Goal: Transaction & Acquisition: Purchase product/service

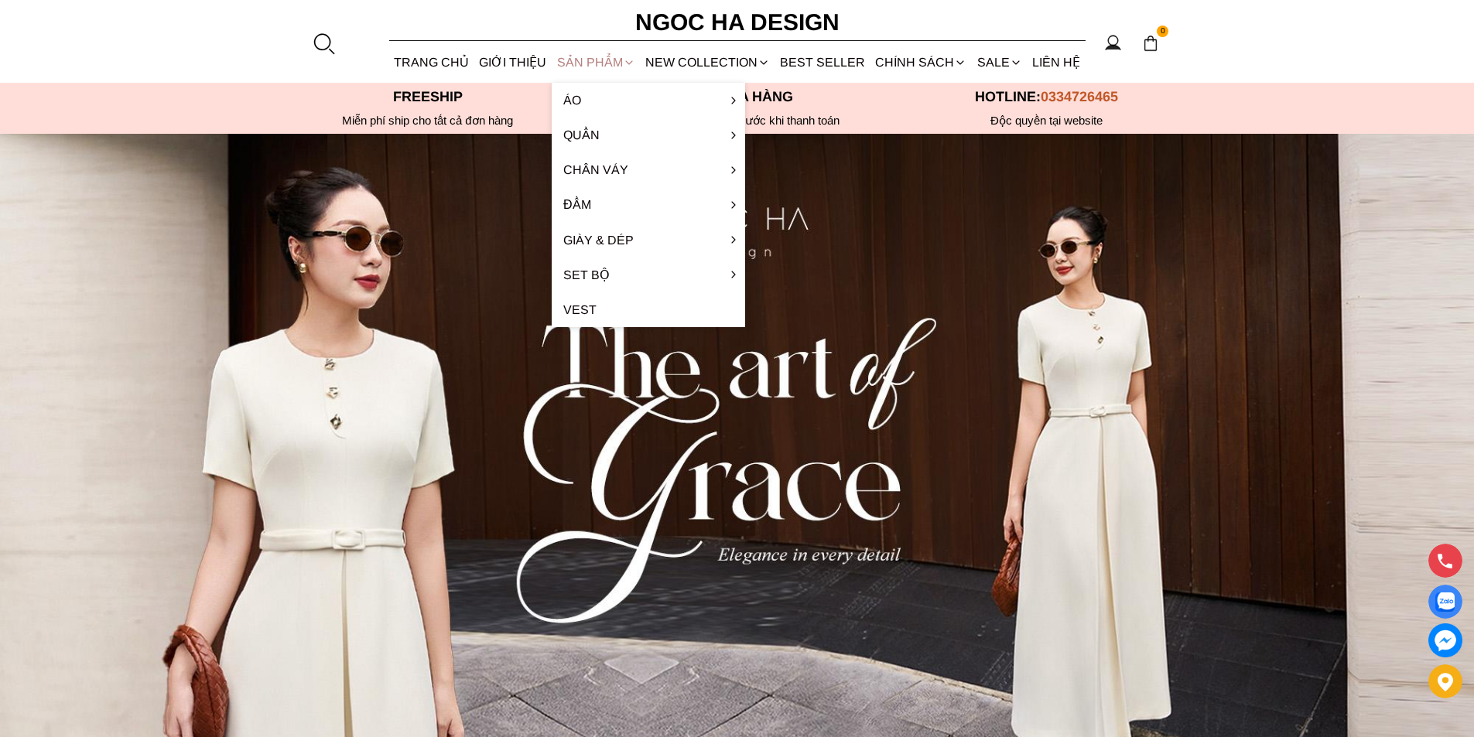
click at [569, 59] on div "SẢN PHẨM" at bounding box center [596, 62] width 88 height 41
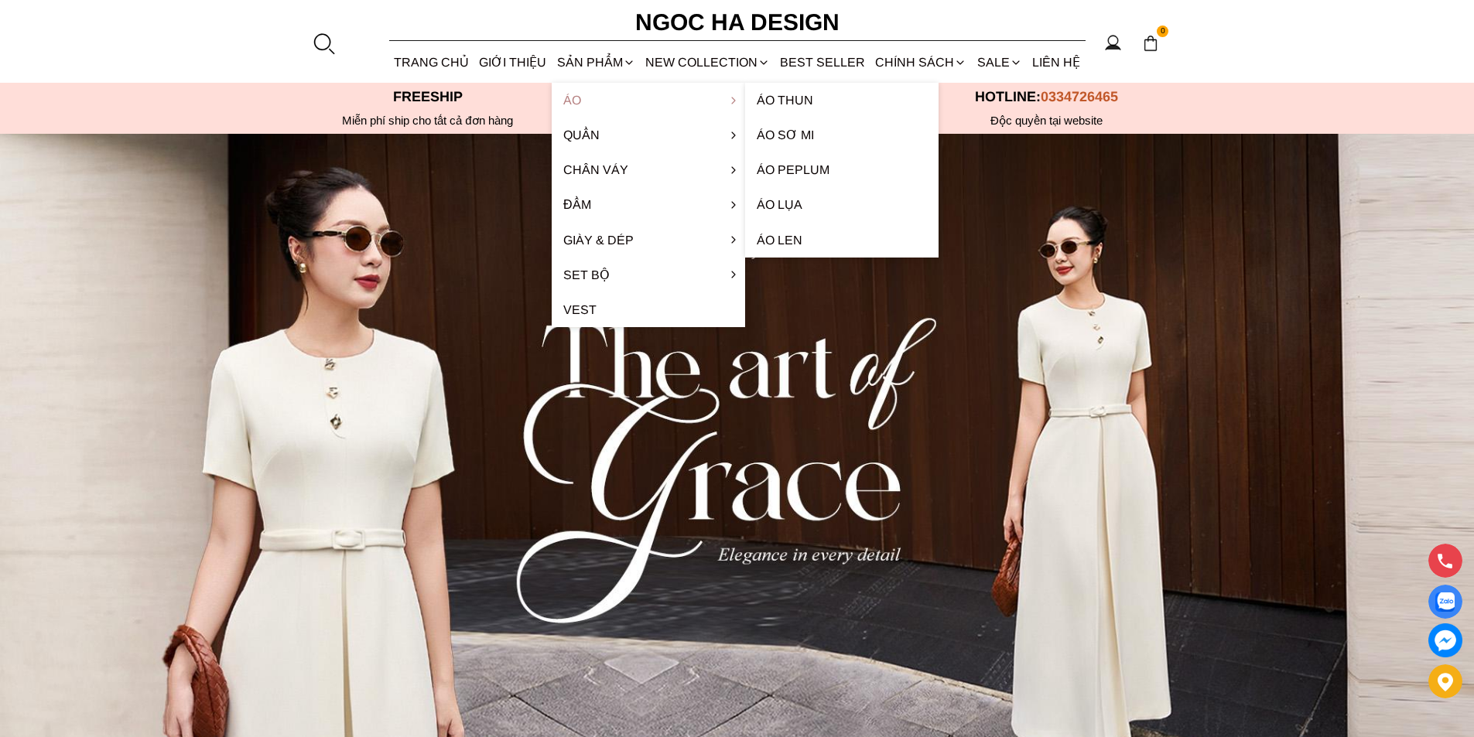
click at [562, 97] on link "Áo" at bounding box center [648, 100] width 193 height 35
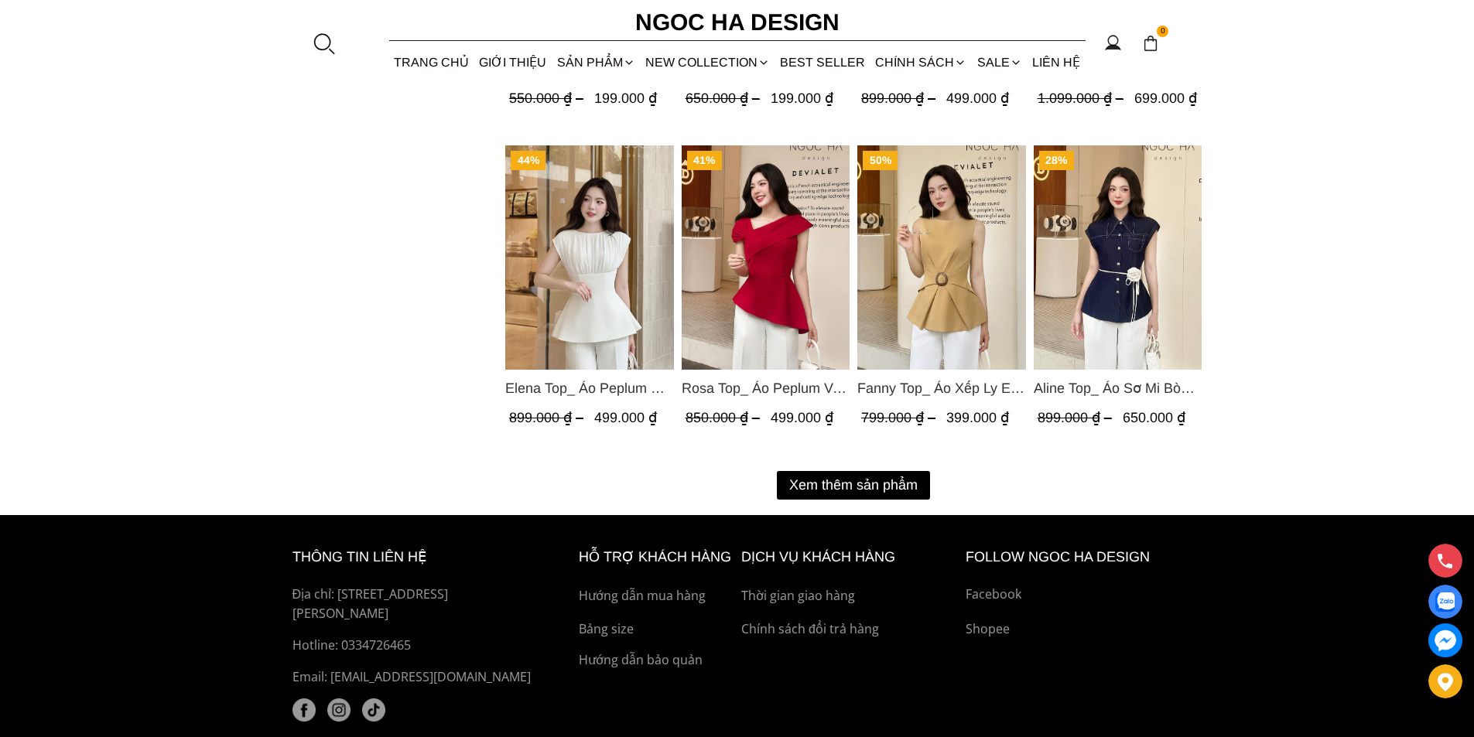
scroll to position [1934, 0]
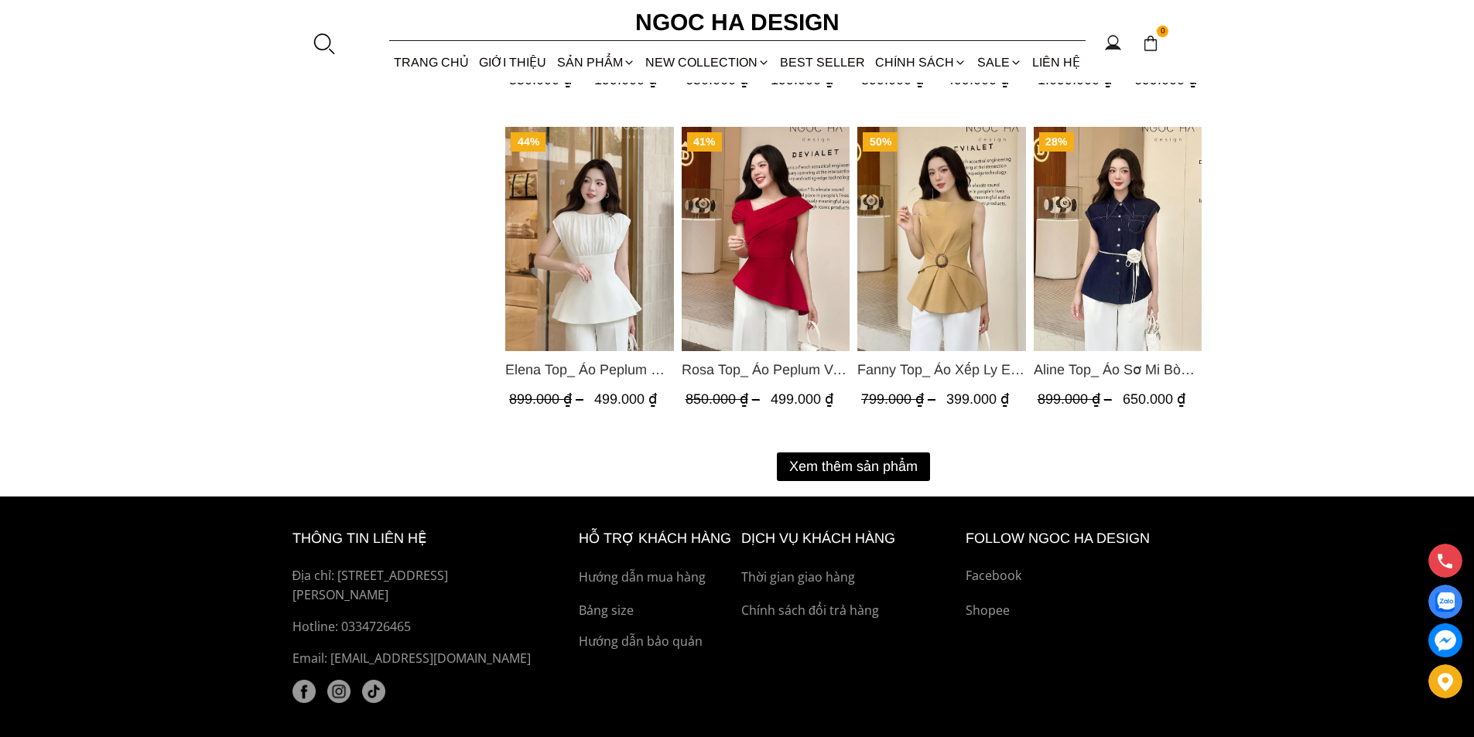
click at [835, 465] on button "Xem thêm sản phẩm" at bounding box center [853, 467] width 153 height 29
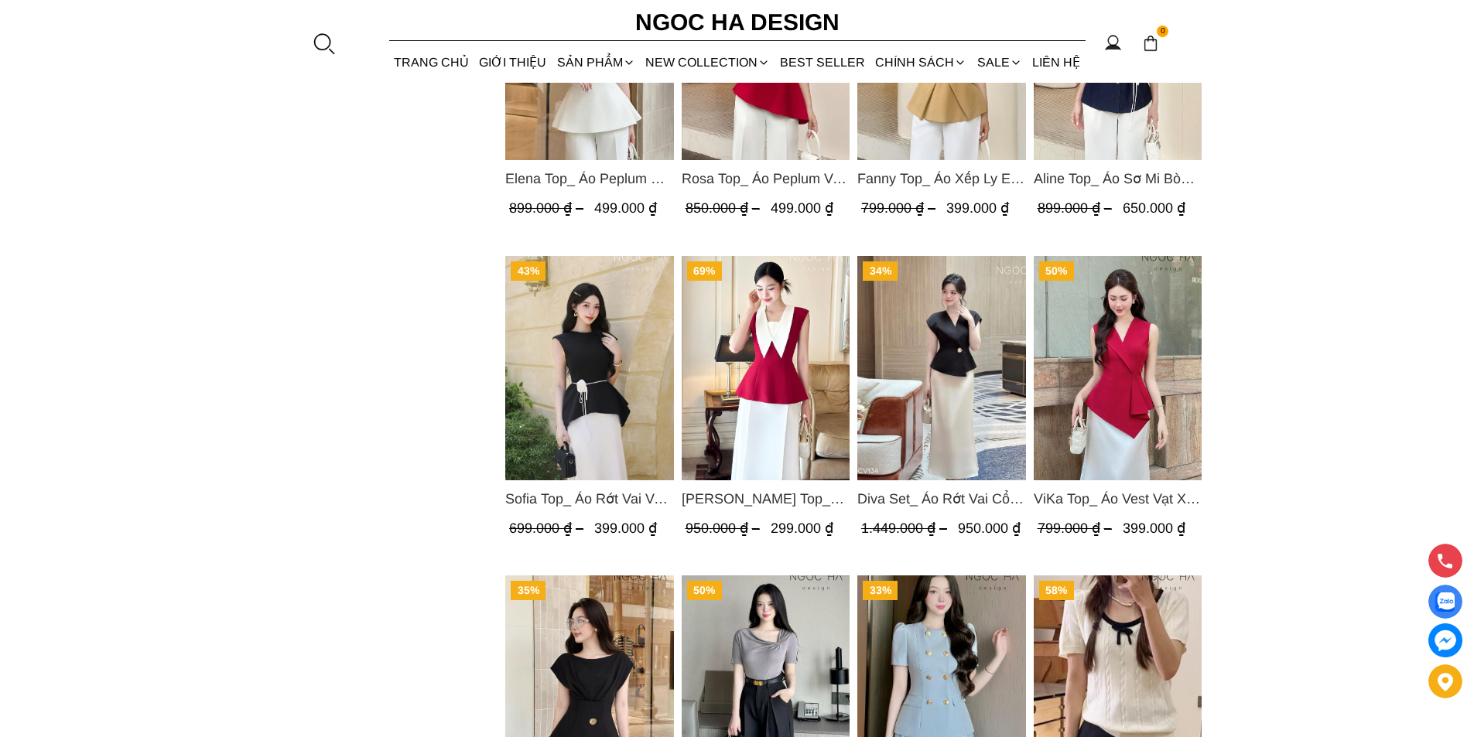
scroll to position [2166, 0]
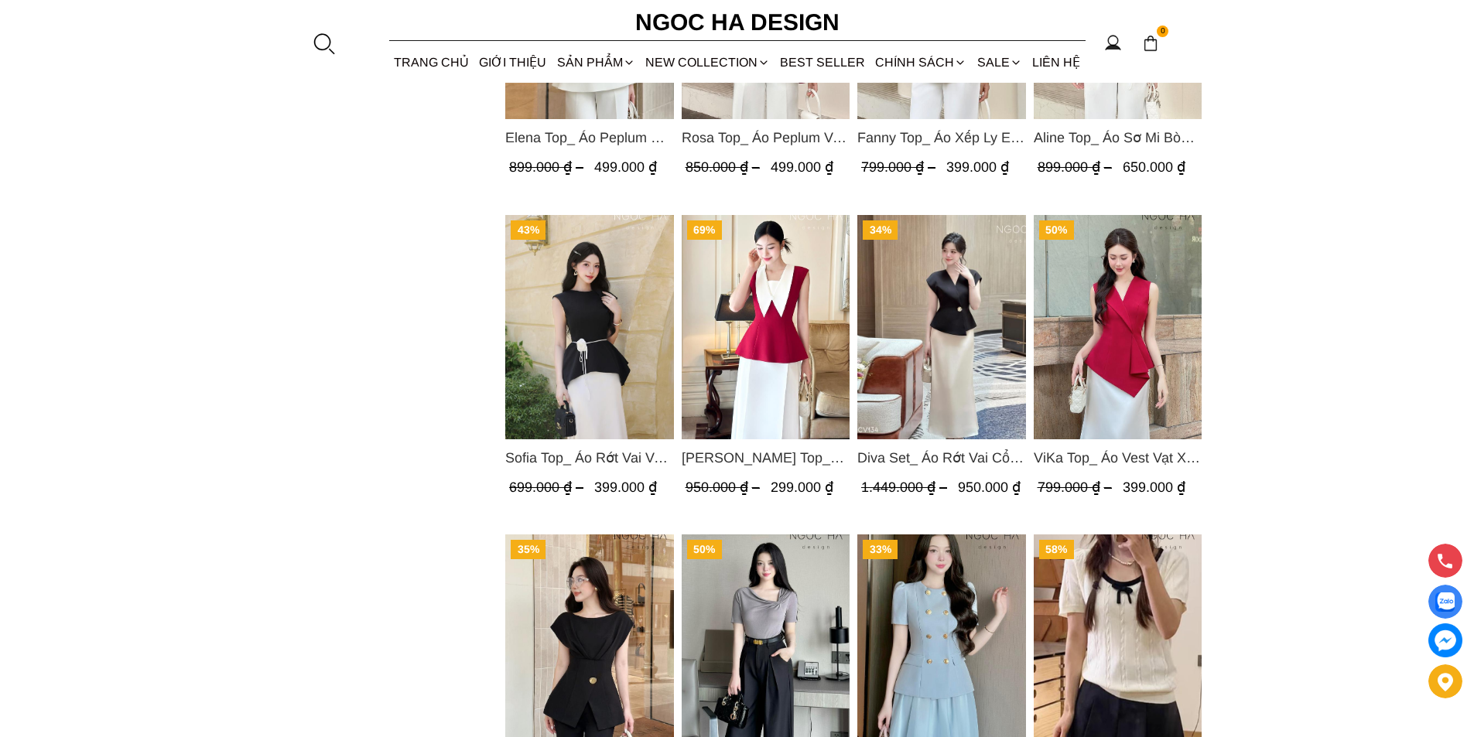
click at [950, 316] on img "Product image - Diva Set_ Áo Rớt Vai Cổ V, Chân Váy Lụa Đuôi Cá A1078+CV134" at bounding box center [941, 327] width 169 height 224
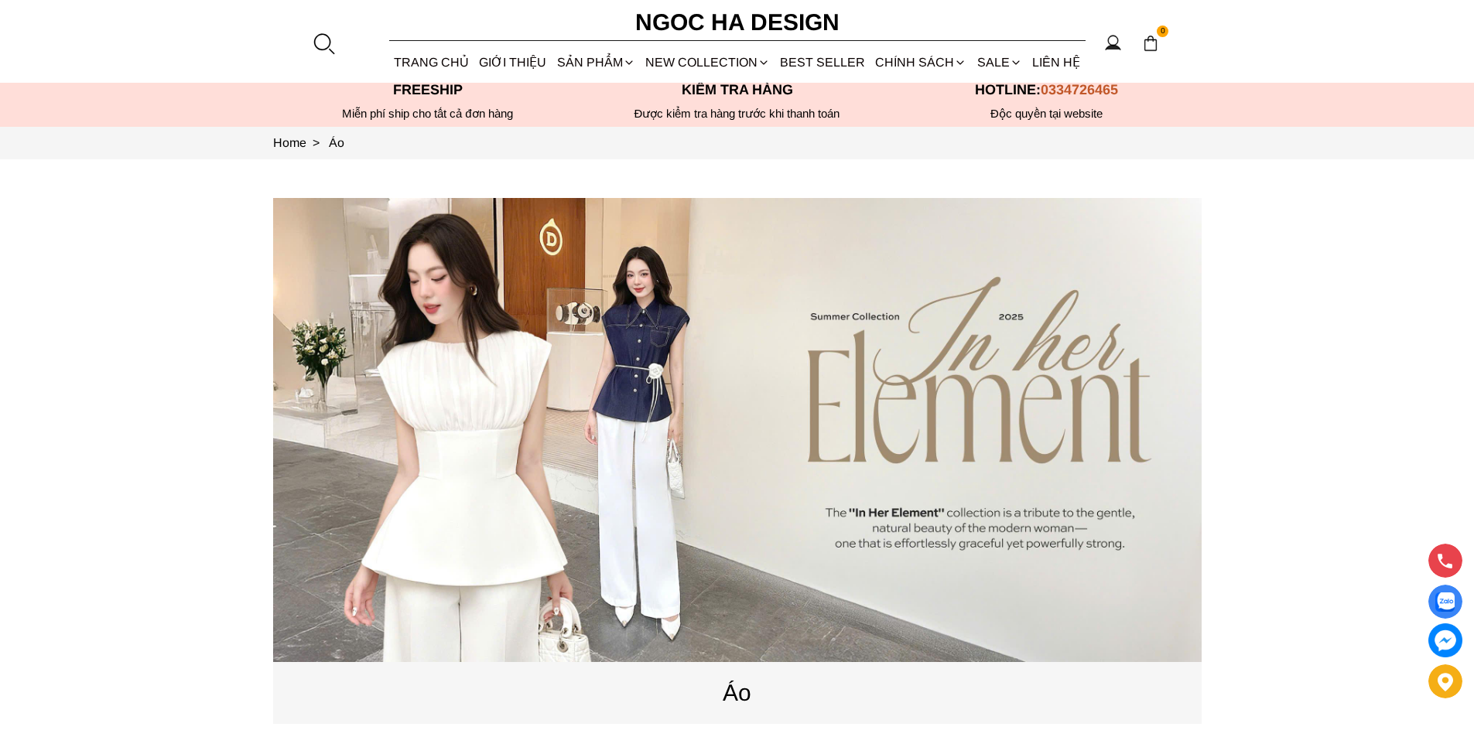
scroll to position [0, 0]
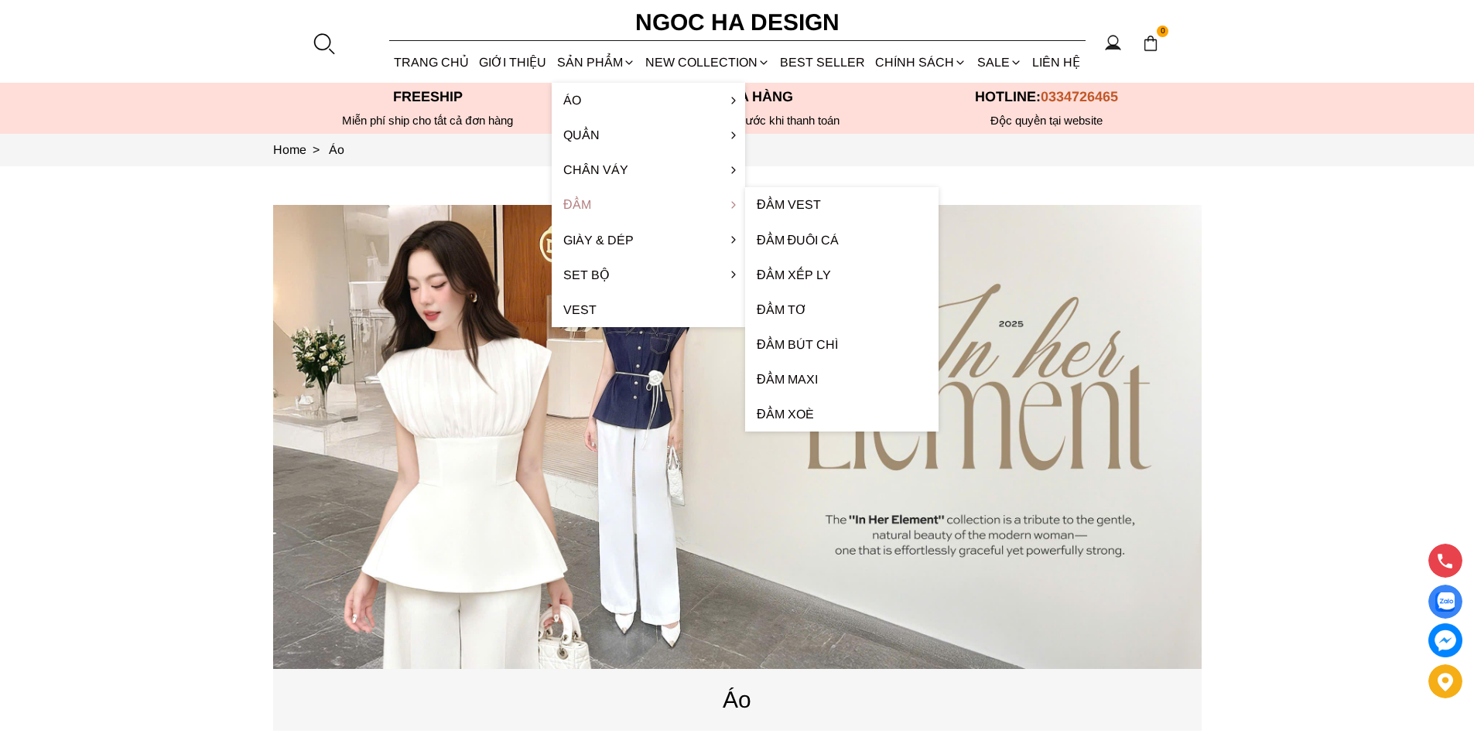
click at [595, 202] on link "Đầm" at bounding box center [648, 204] width 193 height 35
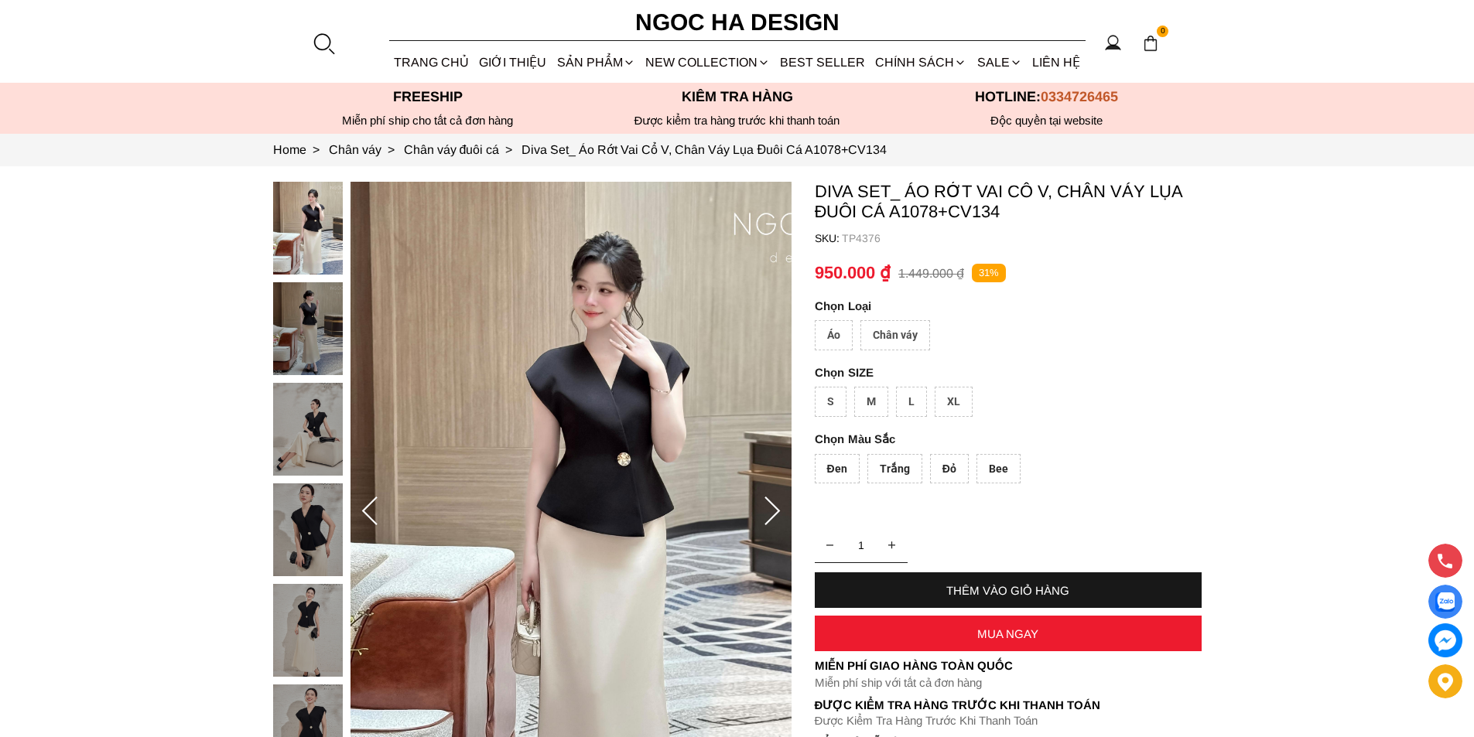
click at [914, 334] on div "Chân váy" at bounding box center [895, 335] width 70 height 30
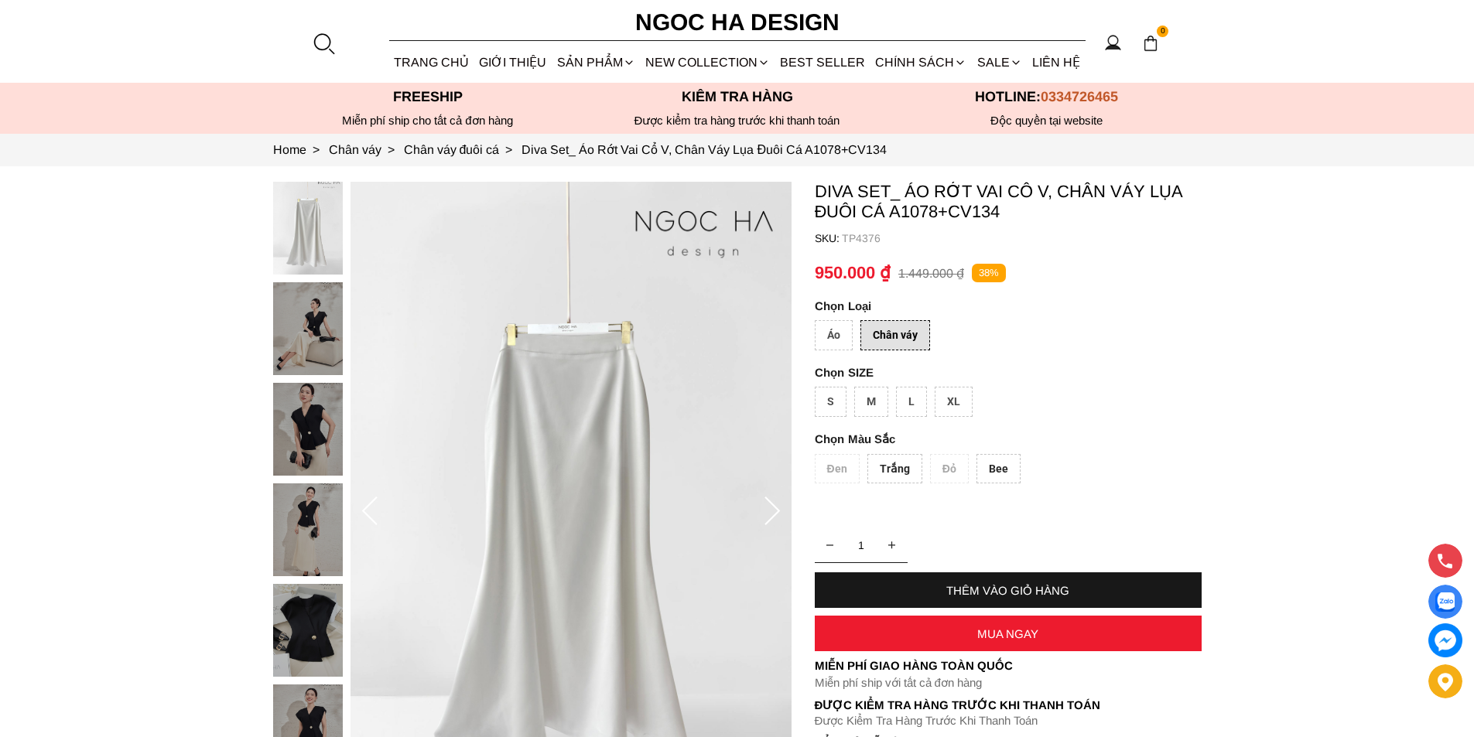
click at [846, 340] on div "Áo" at bounding box center [834, 335] width 38 height 30
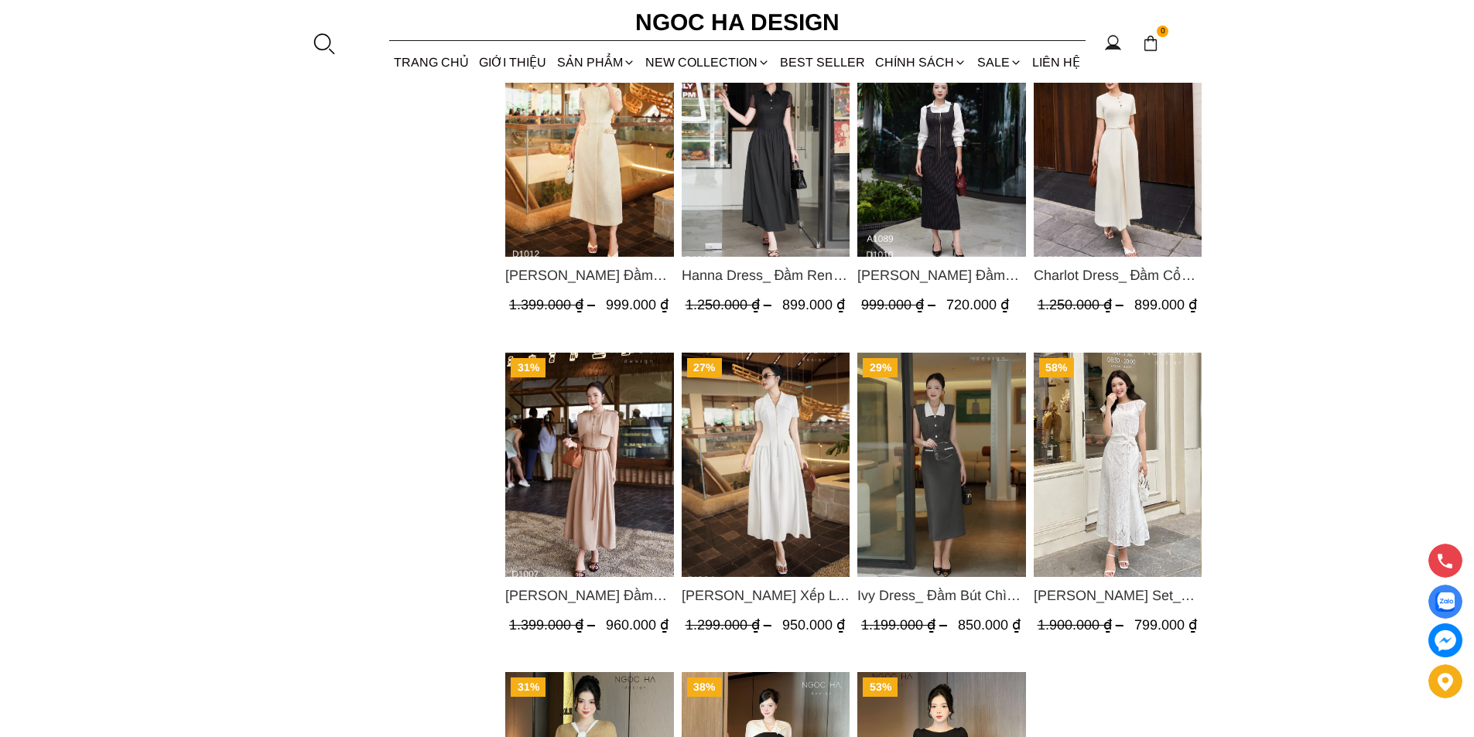
scroll to position [1083, 0]
